Goal: Task Accomplishment & Management: Use online tool/utility

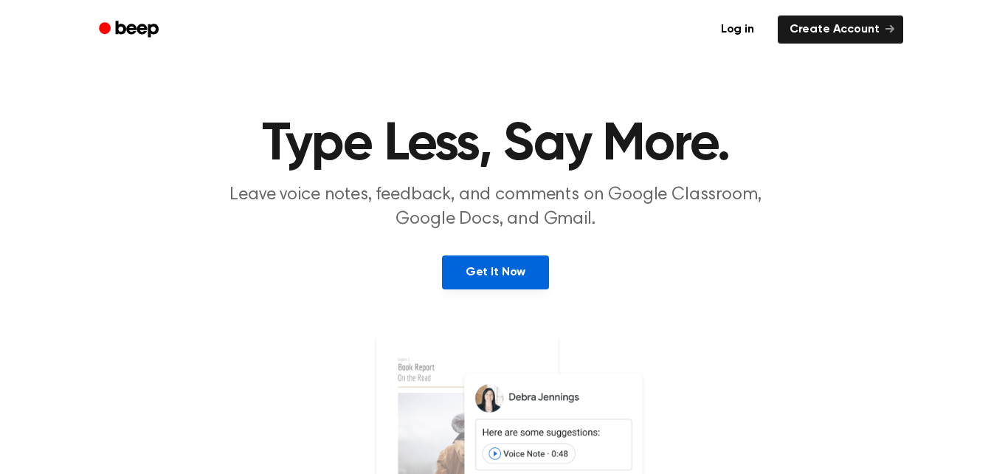
click at [484, 284] on link "Get It Now" at bounding box center [495, 272] width 107 height 34
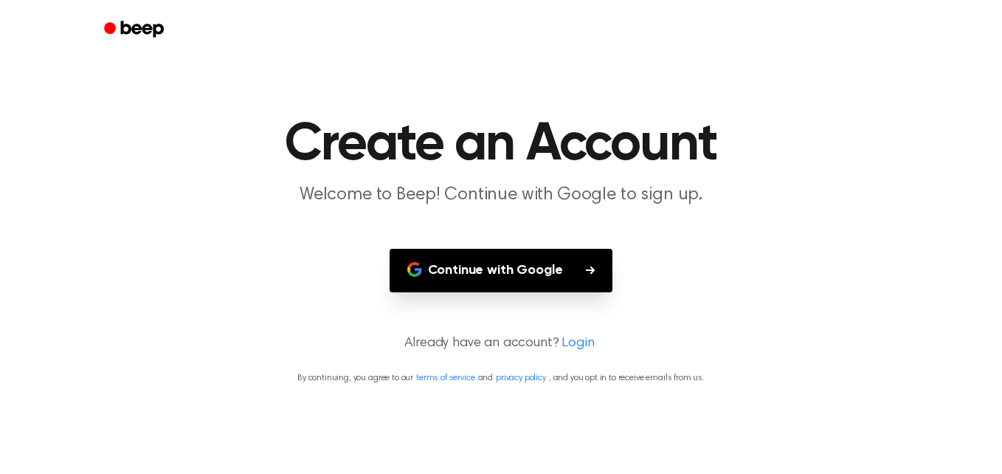
click at [484, 284] on button "Continue with Google" at bounding box center [502, 271] width 224 height 44
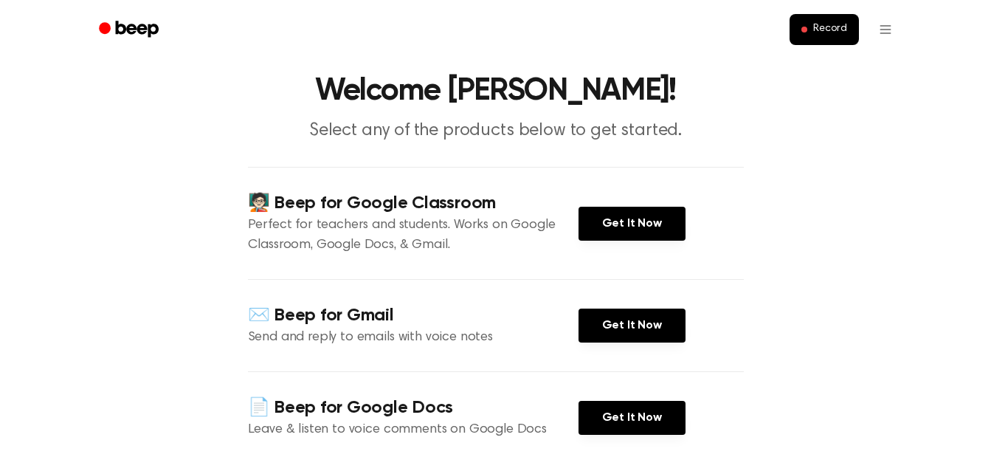
scroll to position [46, 0]
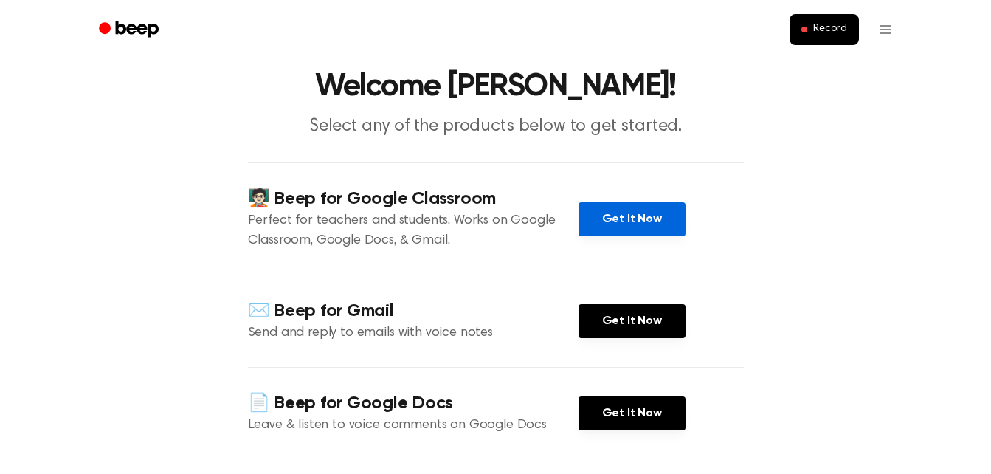
click at [624, 220] on link "Get It Now" at bounding box center [632, 219] width 107 height 34
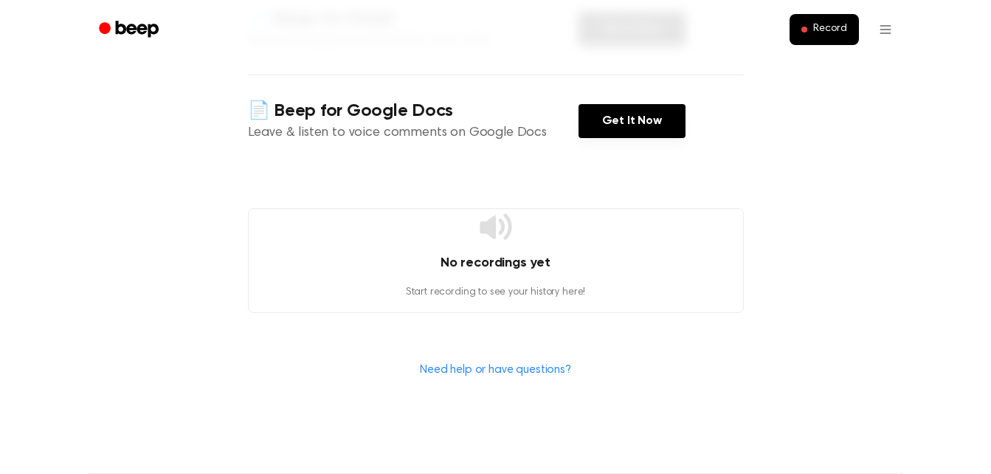
scroll to position [354, 0]
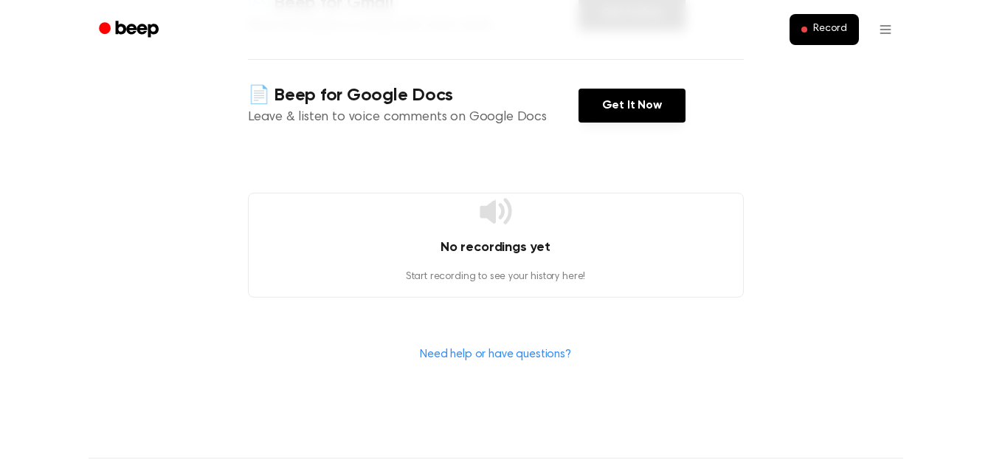
click at [790, 30] on ul "Record" at bounding box center [544, 29] width 720 height 35
click at [810, 26] on button "Record" at bounding box center [824, 29] width 69 height 31
